Goal: Information Seeking & Learning: Find specific fact

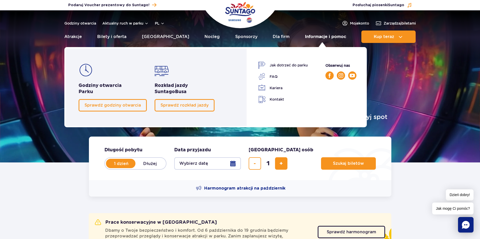
click at [326, 37] on link "Informacje i pomoc" at bounding box center [325, 37] width 41 height 12
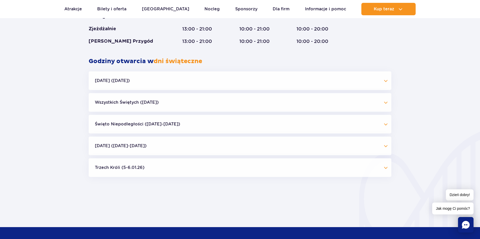
scroll to position [478, 0]
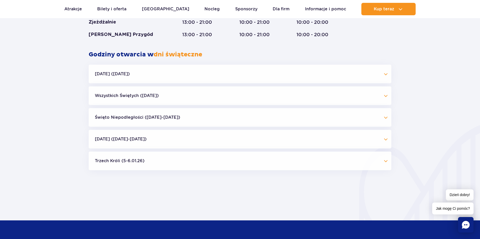
click at [152, 69] on button "[DATE] ([DATE])" at bounding box center [240, 74] width 303 height 19
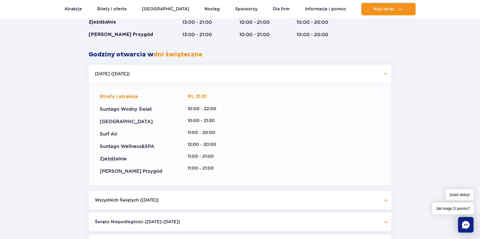
click at [150, 69] on button "[DATE] ([DATE])" at bounding box center [240, 74] width 303 height 19
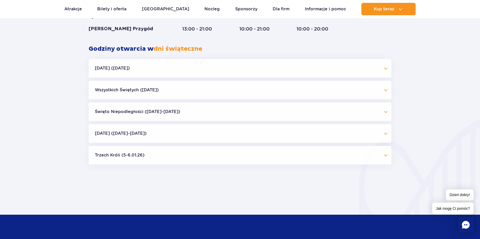
scroll to position [484, 0]
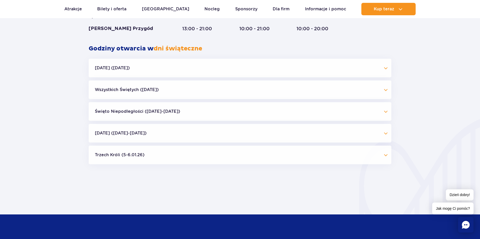
click at [189, 86] on button "Wszystkich Świętych ([DATE])" at bounding box center [240, 89] width 303 height 19
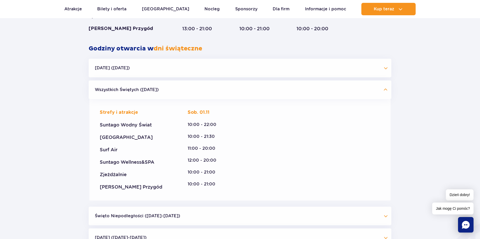
click at [189, 86] on button "Wszystkich Świętych ([DATE])" at bounding box center [240, 89] width 303 height 19
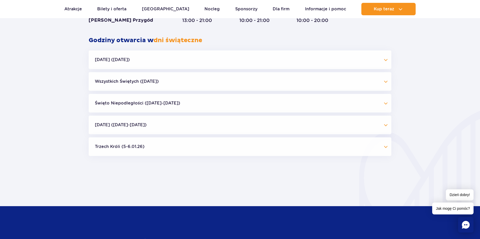
scroll to position [496, 0]
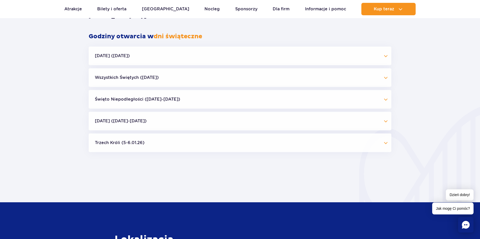
click at [184, 99] on button "Święto Niepodległości ([DATE]-[DATE])" at bounding box center [240, 99] width 303 height 19
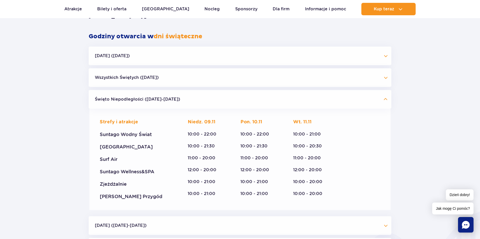
click at [184, 99] on button "Święto Niepodległości ([DATE]-[DATE])" at bounding box center [240, 99] width 303 height 19
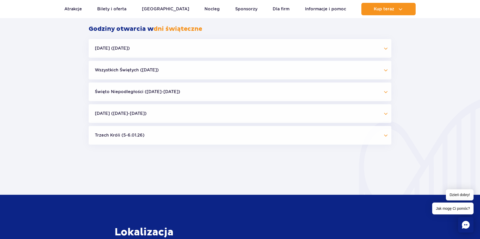
scroll to position [510, 0]
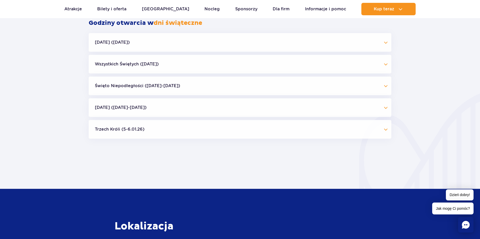
click at [213, 111] on button "[DATE] ([DATE]-[DATE])" at bounding box center [240, 107] width 303 height 19
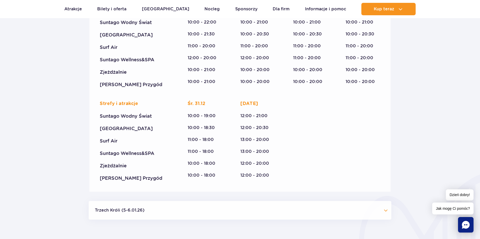
scroll to position [722, 0]
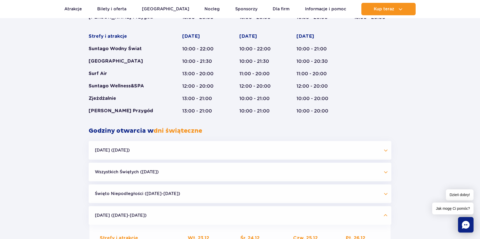
click at [323, 209] on button "[DATE] ([DATE]-[DATE])" at bounding box center [240, 215] width 303 height 19
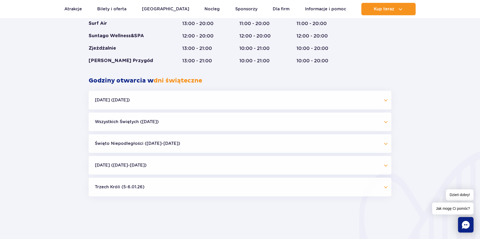
click at [305, 186] on button "Trzech Króli (5-6.01.26)" at bounding box center [240, 187] width 303 height 19
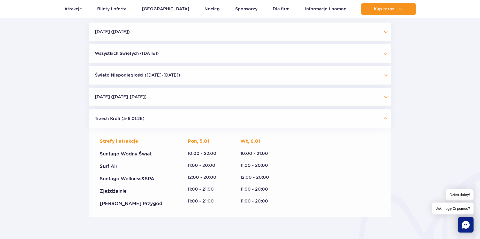
scroll to position [513, 0]
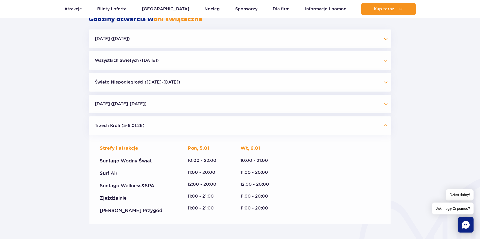
click at [160, 121] on button "Trzech Króli (5-6.01.26)" at bounding box center [240, 125] width 303 height 19
